Goal: Transaction & Acquisition: Download file/media

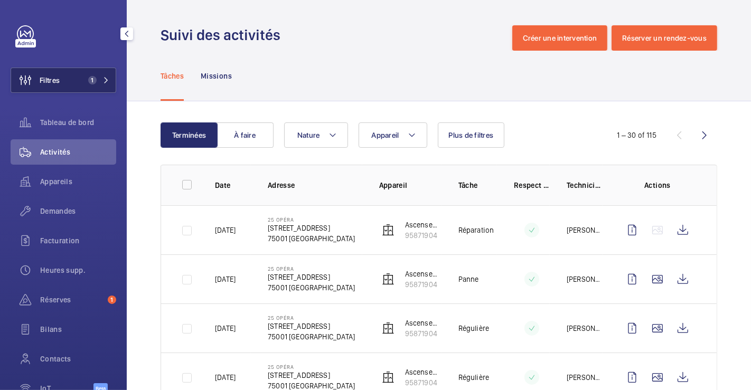
click at [77, 69] on button "Filtres 1" at bounding box center [64, 80] width 106 height 25
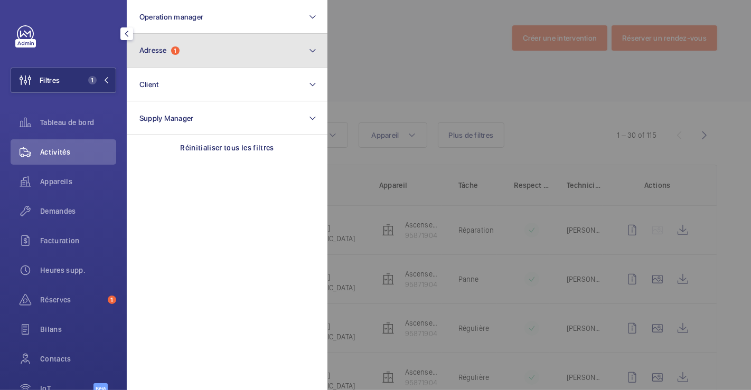
drag, startPoint x: 211, startPoint y: 49, endPoint x: 207, endPoint y: 59, distance: 11.4
click at [211, 49] on button "Adresse 1" at bounding box center [227, 51] width 201 height 34
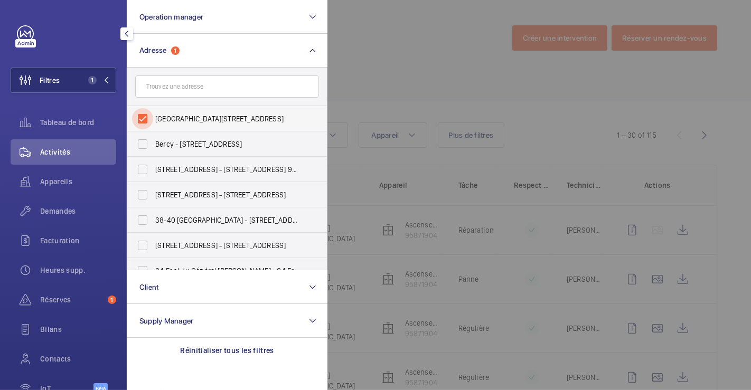
click at [145, 114] on input "[GEOGRAPHIC_DATA][STREET_ADDRESS]" at bounding box center [142, 118] width 21 height 21
checkbox input "false"
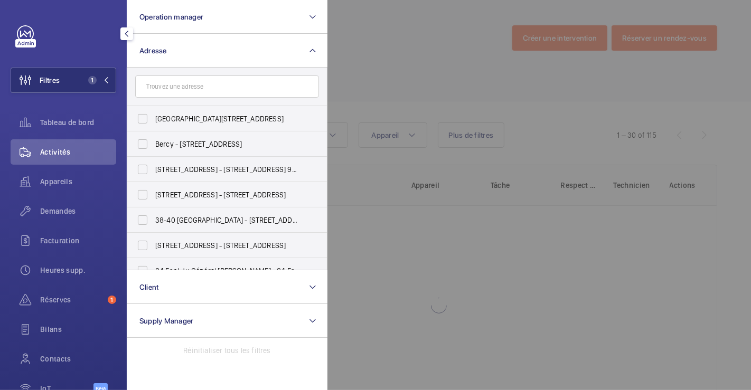
click at [434, 23] on div at bounding box center [702, 195] width 751 height 390
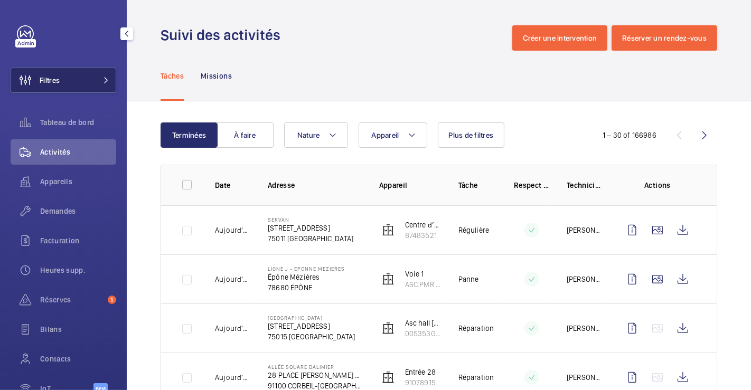
click at [55, 82] on span "Filtres" at bounding box center [50, 80] width 20 height 11
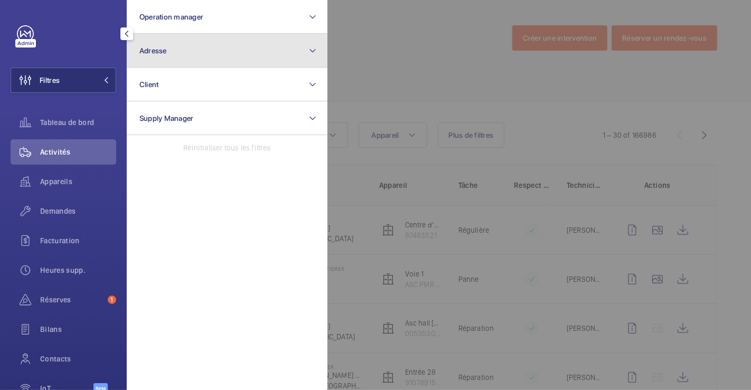
click at [166, 53] on button "Adresse" at bounding box center [227, 51] width 201 height 34
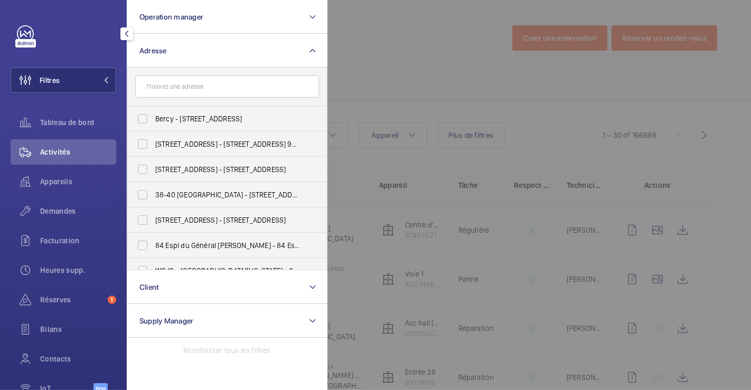
click at [173, 86] on input "text" at bounding box center [227, 86] width 184 height 22
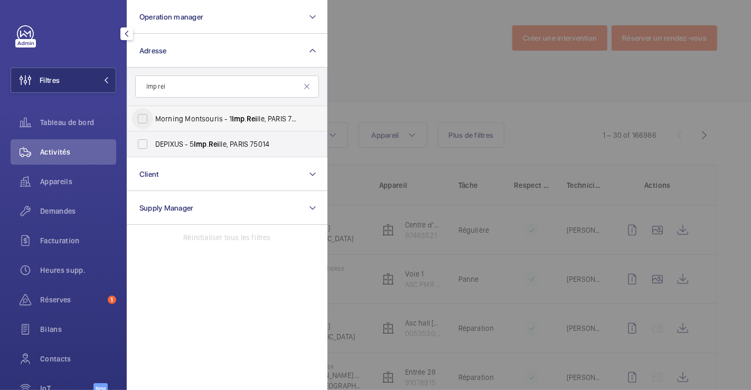
type input "imp rei"
click at [141, 118] on input "Morning Montsouris - 1 Imp . Rei lle, PARIS 75014" at bounding box center [142, 118] width 21 height 21
checkbox input "true"
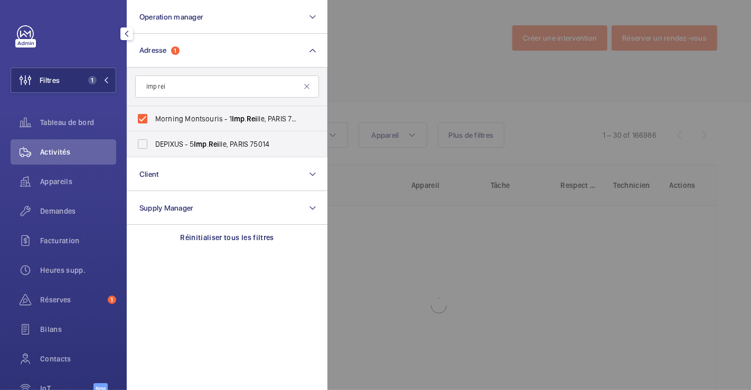
click at [375, 61] on div at bounding box center [702, 195] width 751 height 390
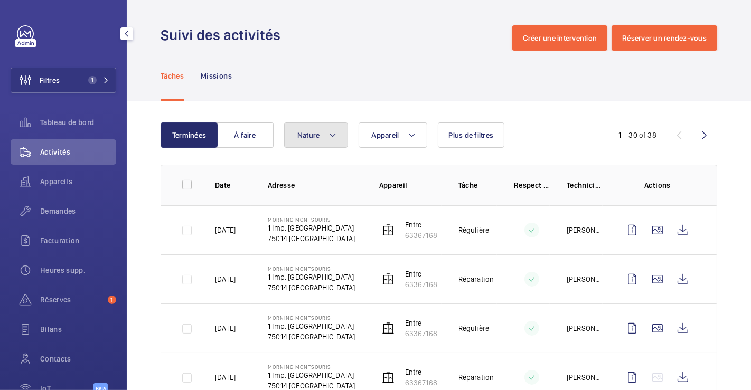
click at [331, 135] on mat-icon at bounding box center [332, 135] width 8 height 13
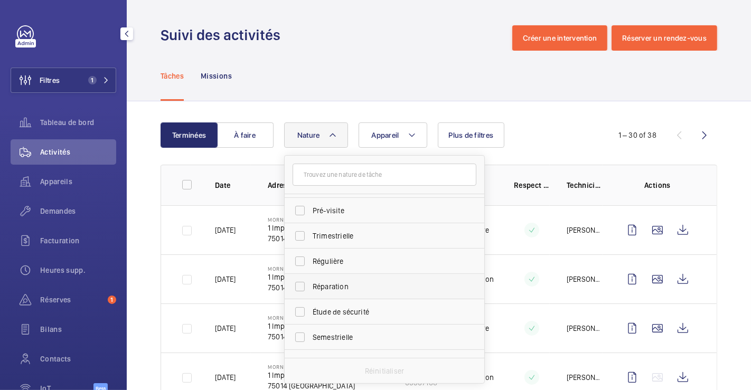
scroll to position [165, 0]
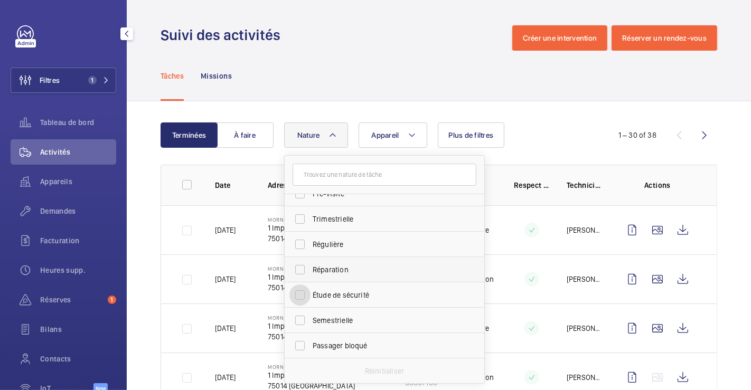
drag, startPoint x: 301, startPoint y: 297, endPoint x: 314, endPoint y: 272, distance: 27.9
click at [301, 296] on input "Étude de sécurité" at bounding box center [299, 295] width 21 height 21
checkbox input "true"
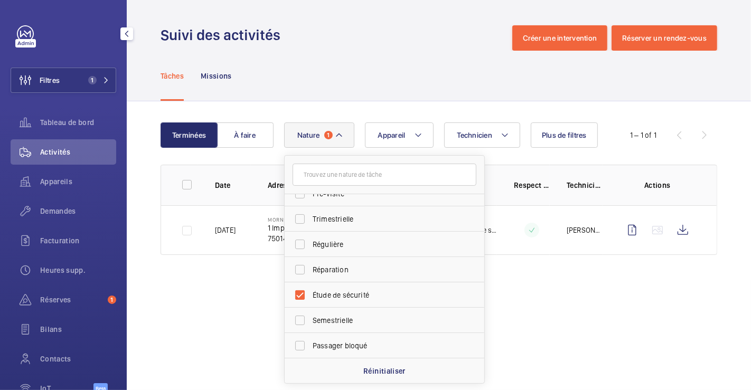
click at [353, 46] on div "Suivi des activités Créer une intervention Réserver un rendez-vous" at bounding box center [438, 37] width 556 height 25
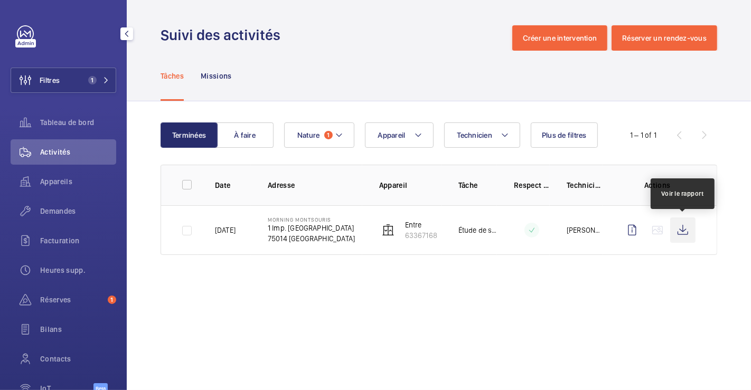
click at [689, 228] on wm-front-icon-button at bounding box center [682, 230] width 25 height 25
